Goal: Communication & Community: Answer question/provide support

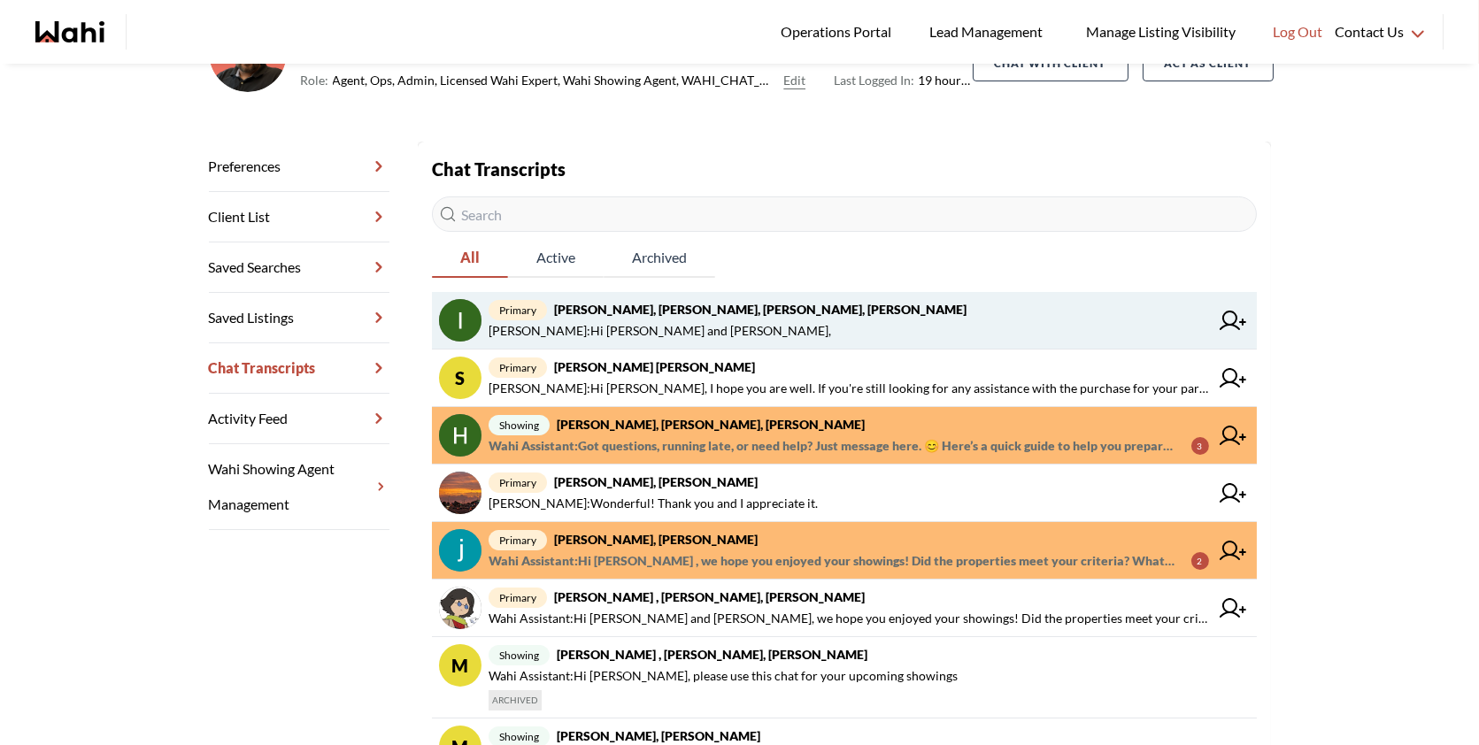
scroll to position [190, 0]
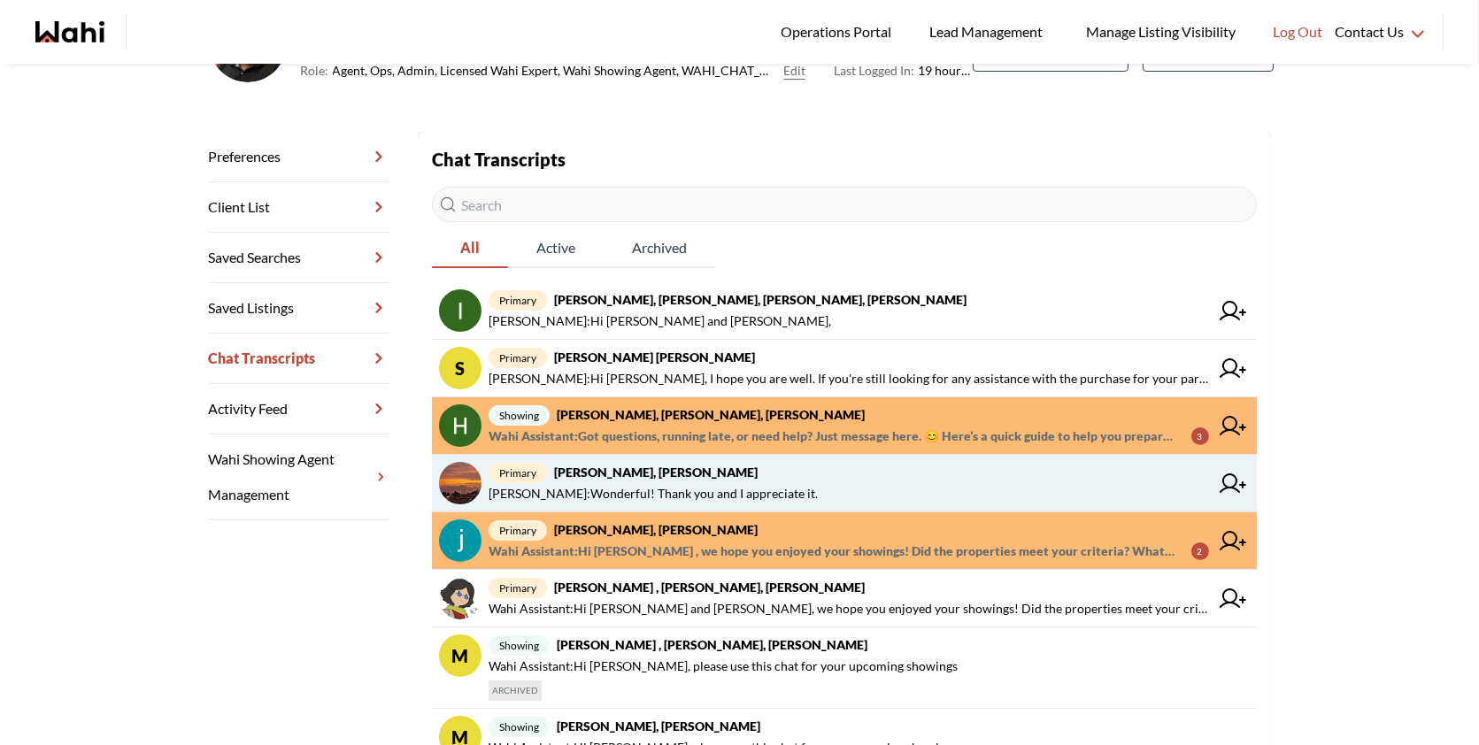
click at [899, 478] on span "primary Caroline Madelar, Faraz" at bounding box center [849, 472] width 721 height 21
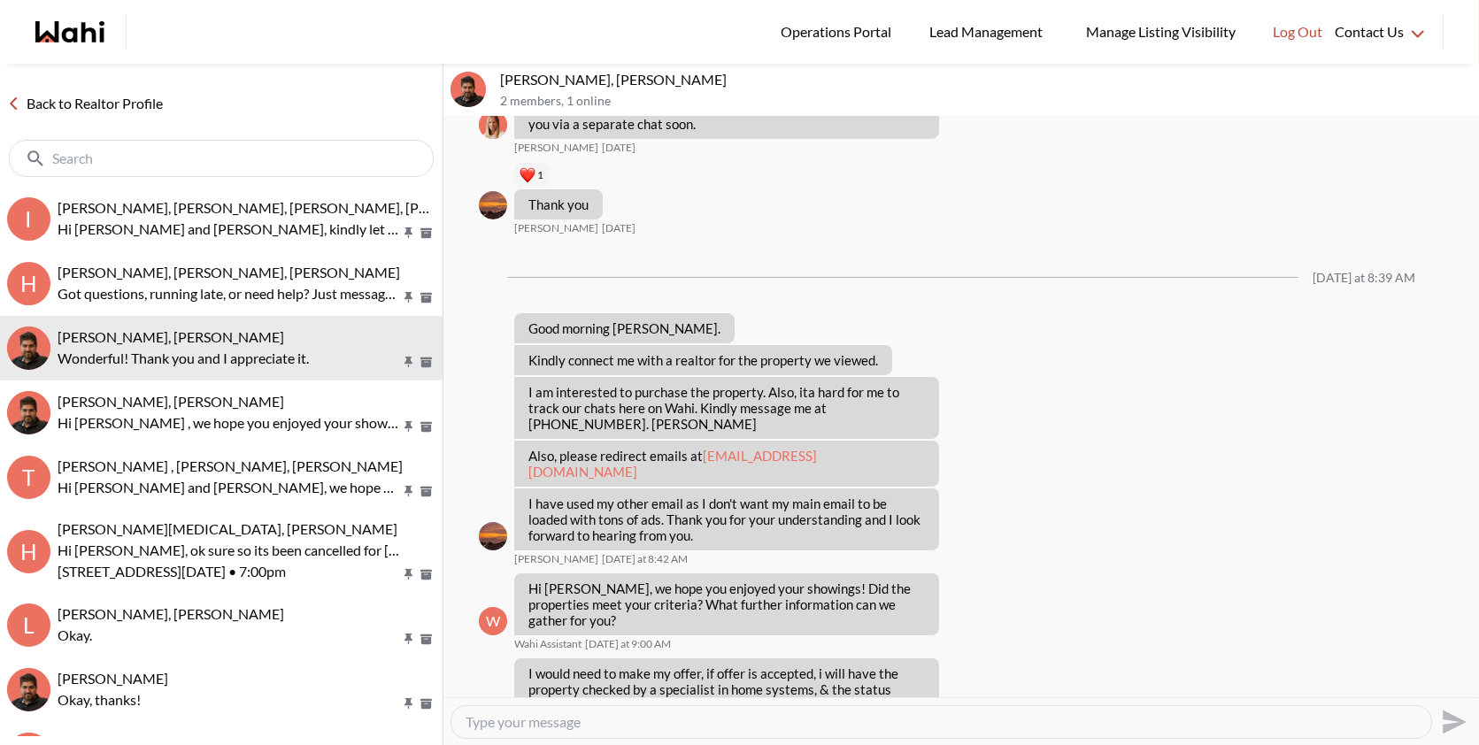
scroll to position [580, 0]
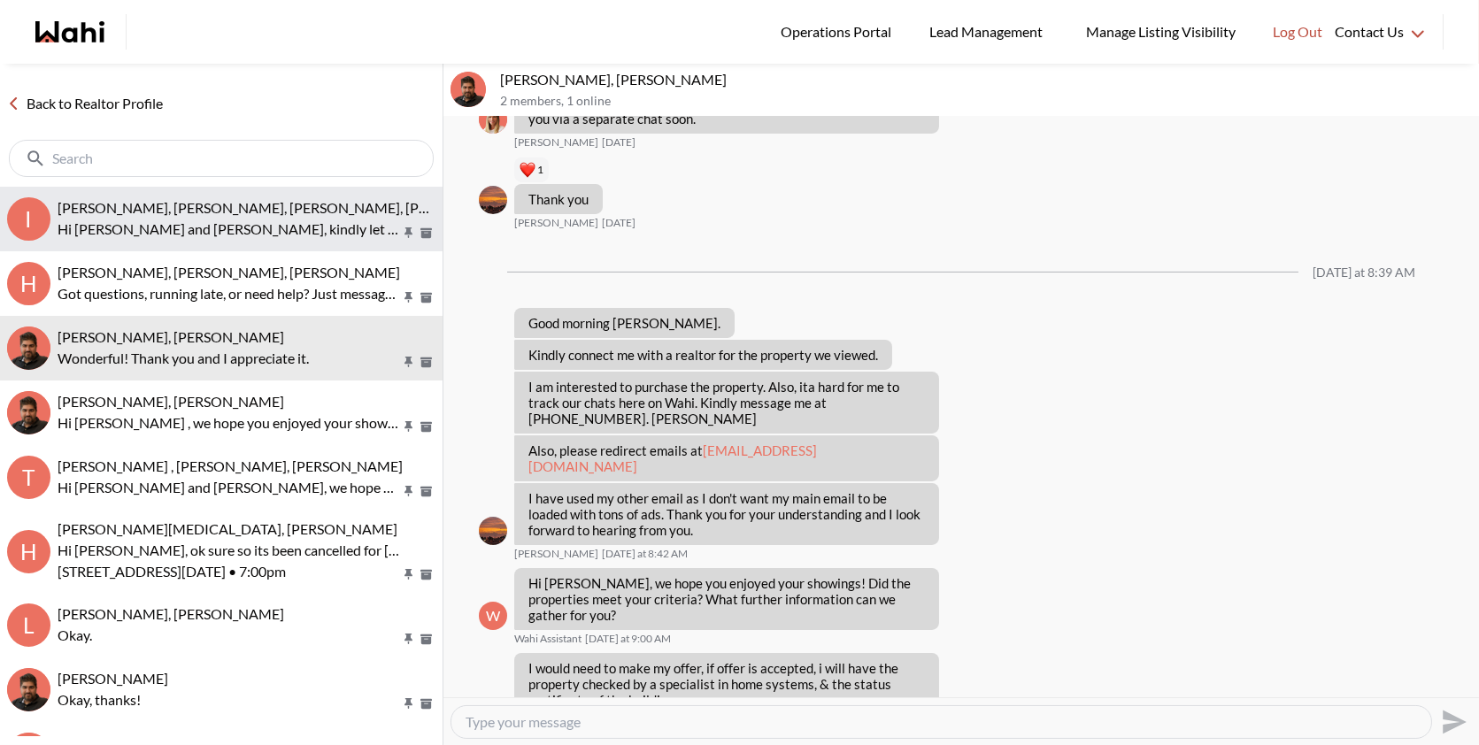
click at [247, 246] on button "I Irina Krasyuk, Kseniya Krasyuk, Michelle, Faraz Hi Irina and Kseniya, kindly …" at bounding box center [221, 219] width 443 height 65
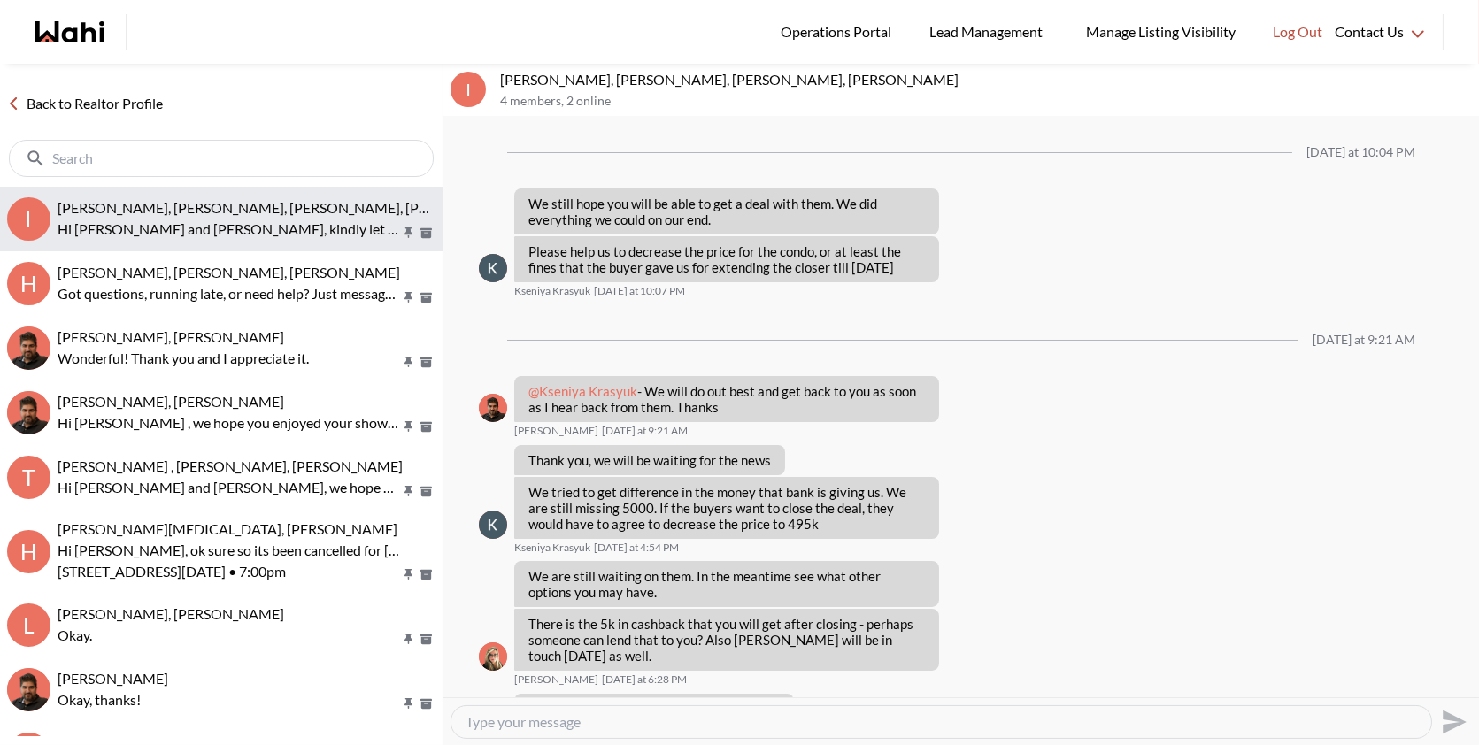
scroll to position [1282, 0]
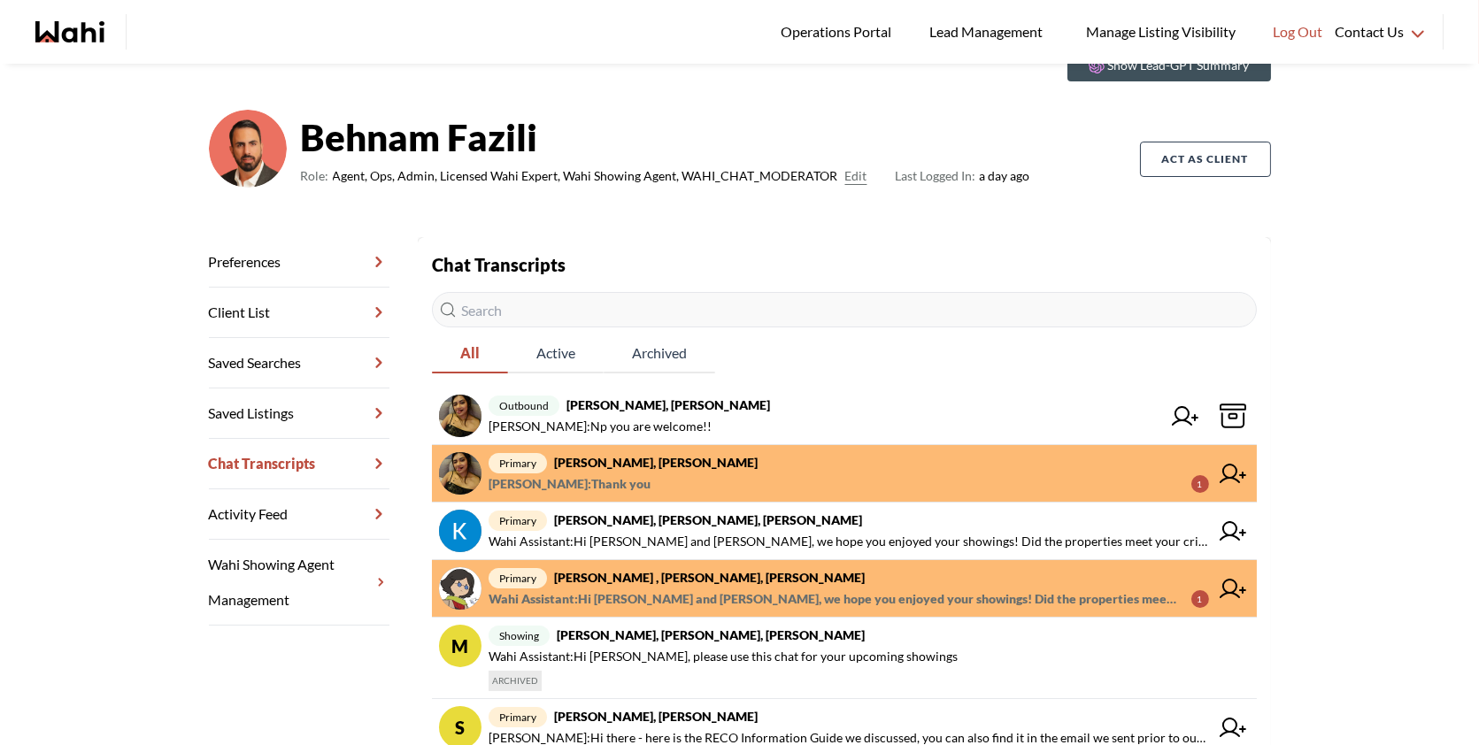
scroll to position [87, 0]
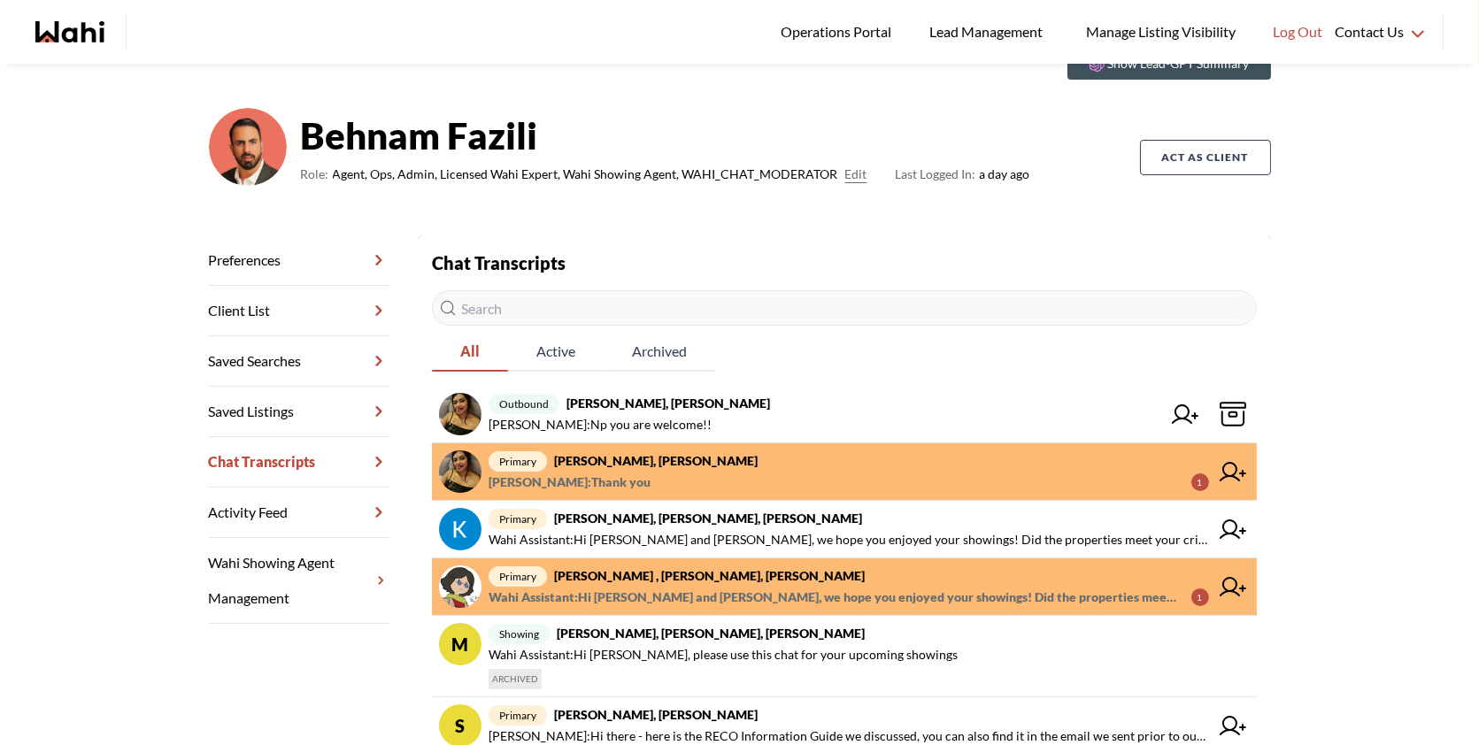
click at [843, 587] on span "Wahi Assistant : Hi Tahshin and Meredith, we hope you enjoyed your showings! Di…" at bounding box center [833, 597] width 689 height 21
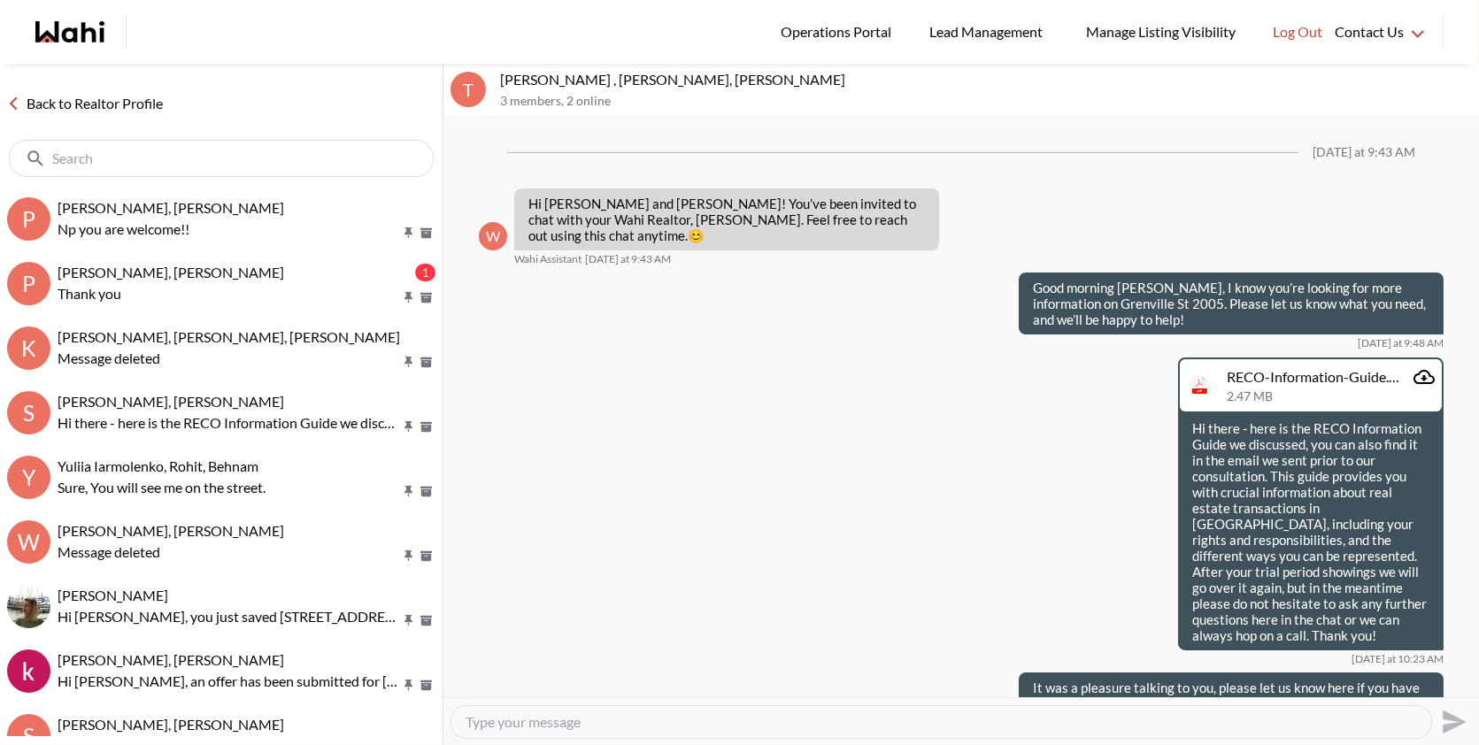
scroll to position [1796, 0]
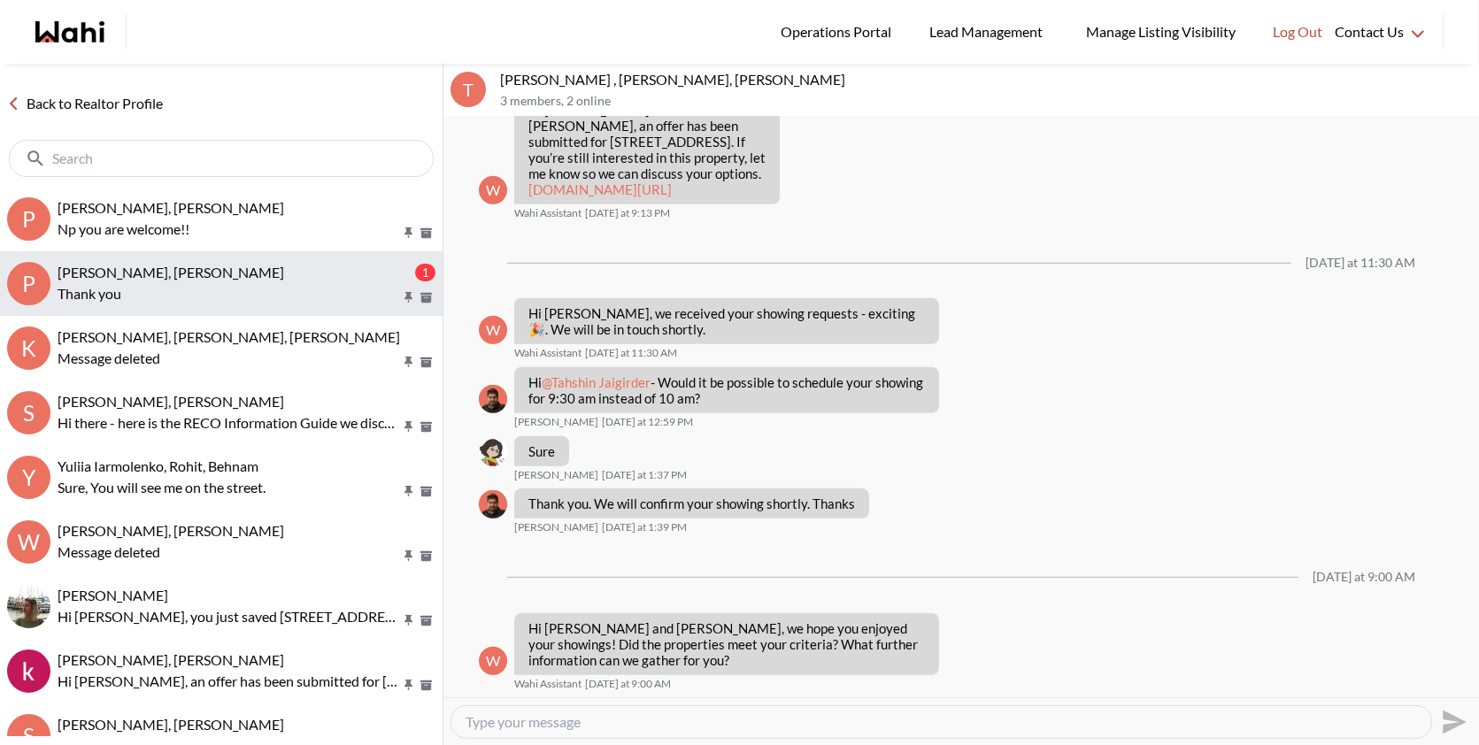
click at [259, 274] on div "[PERSON_NAME], [PERSON_NAME]" at bounding box center [235, 273] width 354 height 18
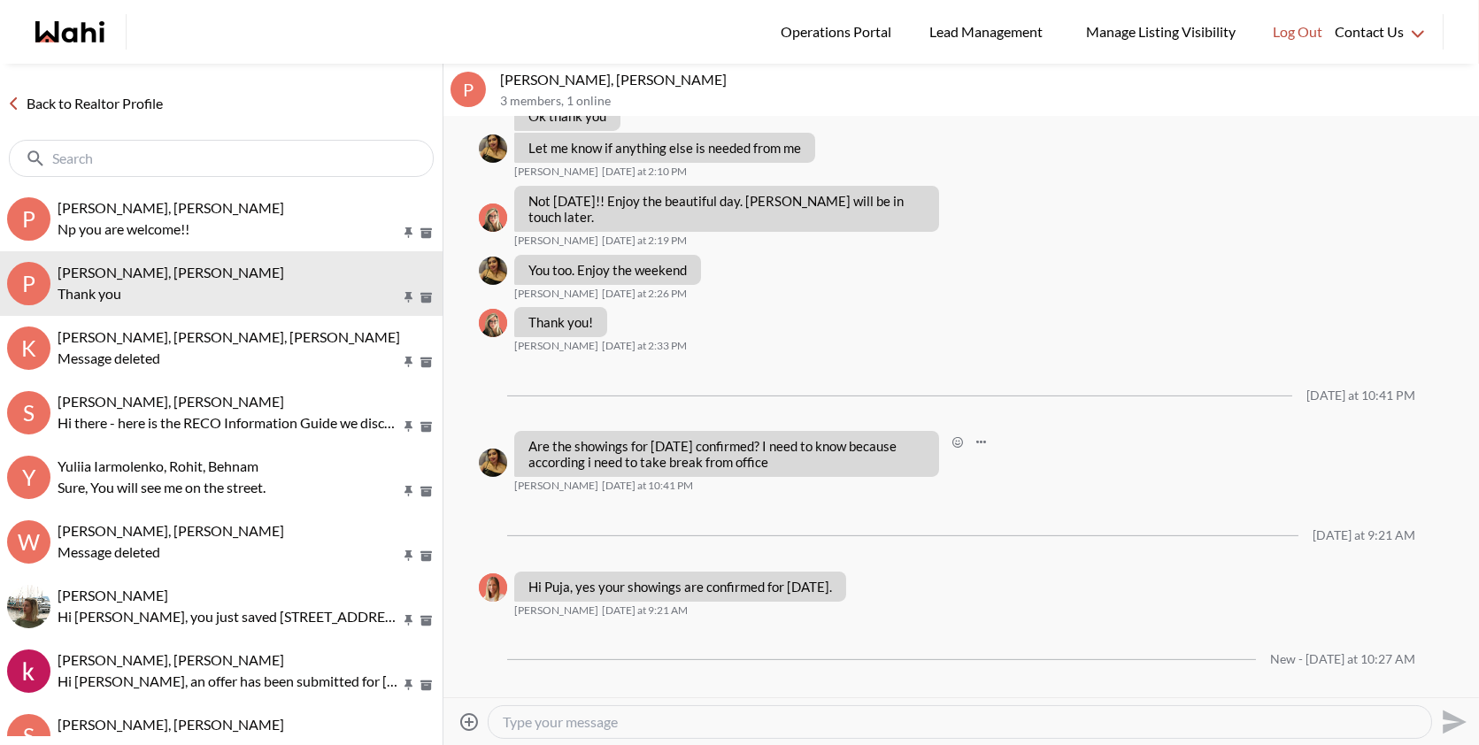
scroll to position [1170, 0]
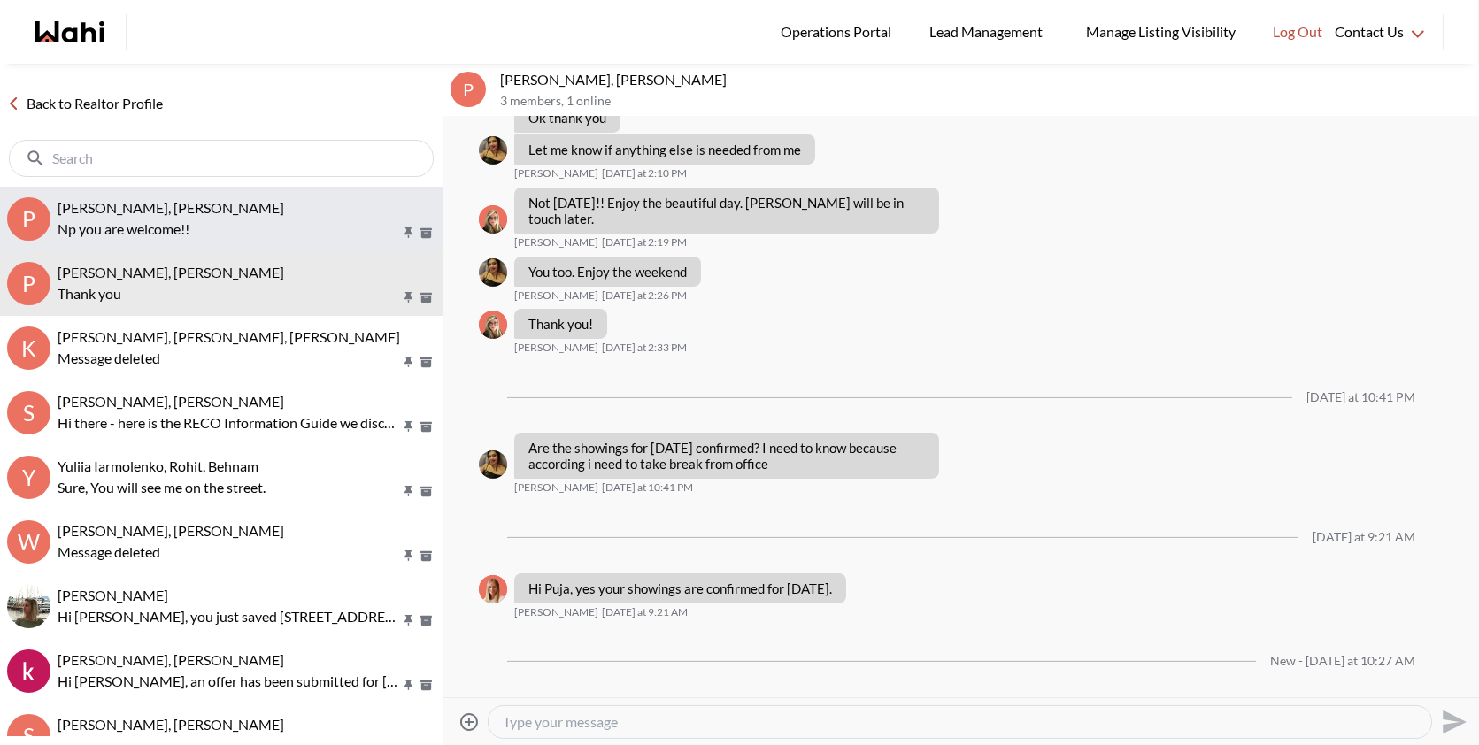
click at [198, 213] on span "[PERSON_NAME], [PERSON_NAME]" at bounding box center [171, 207] width 227 height 17
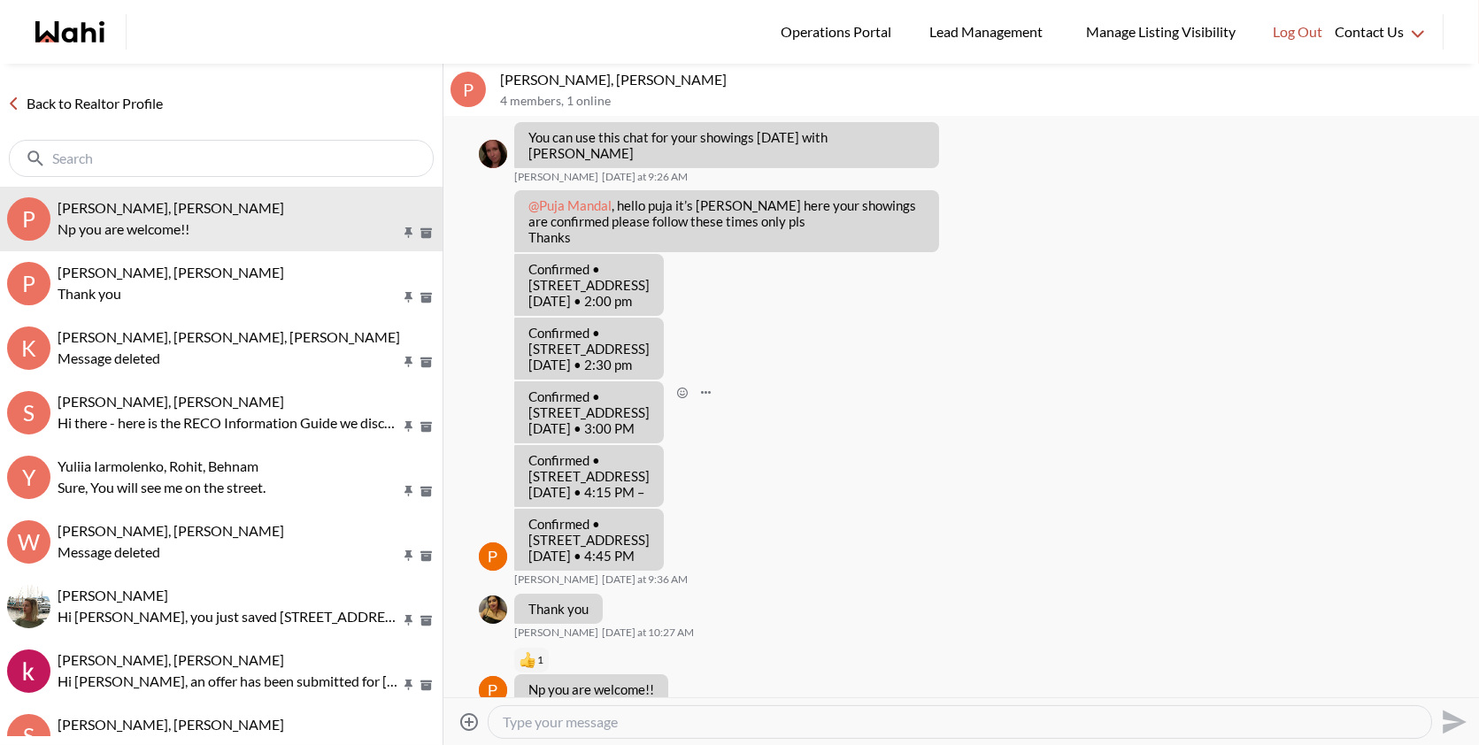
scroll to position [78, 0]
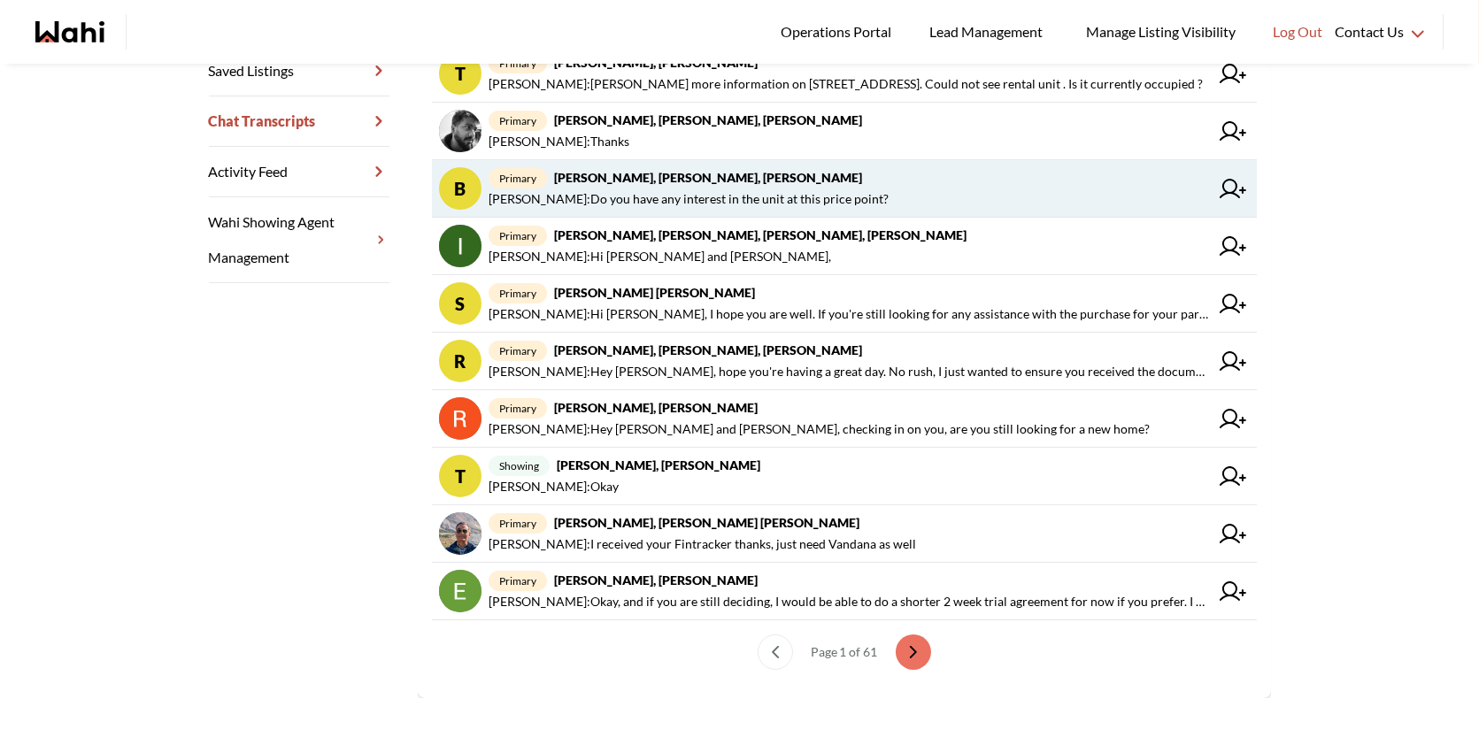
scroll to position [433, 0]
